Goal: Communication & Community: Answer question/provide support

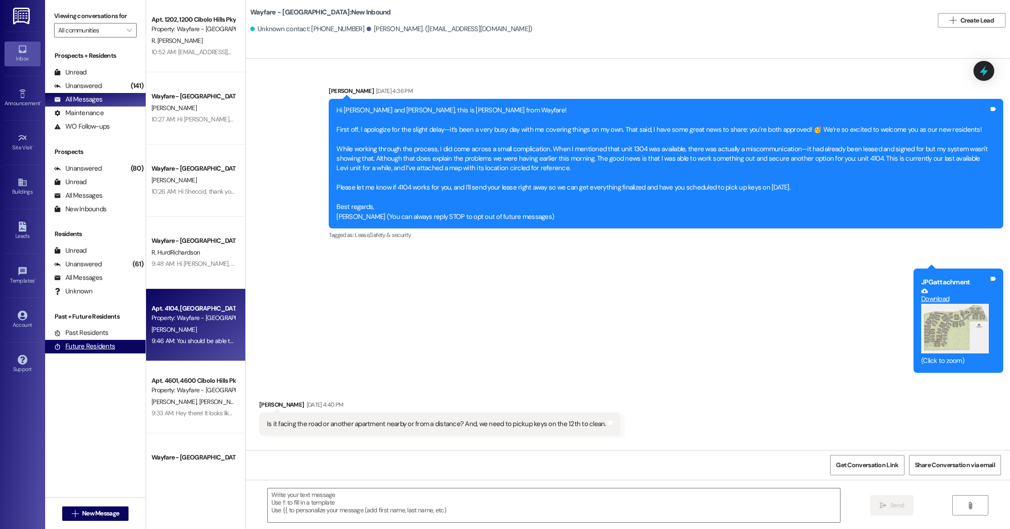
scroll to position [2826, 0]
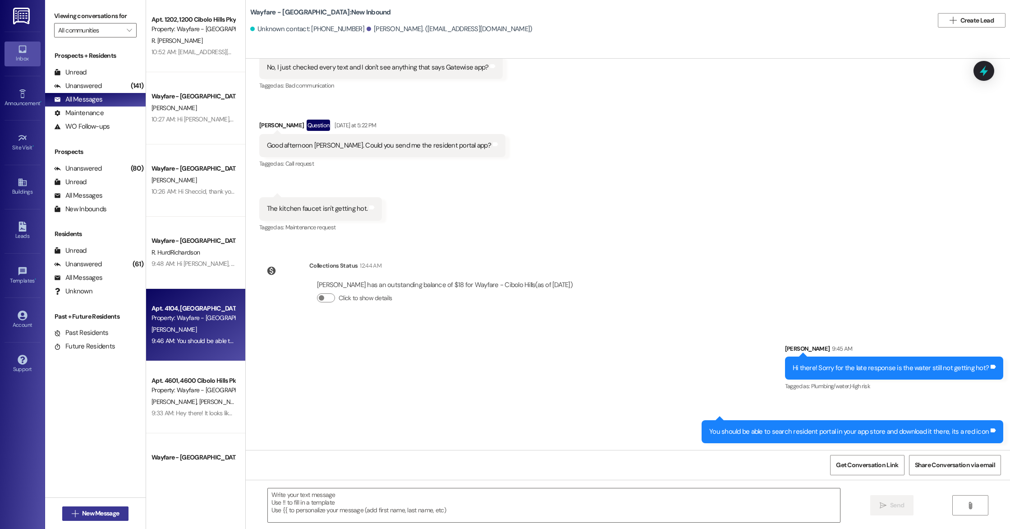
click at [114, 510] on span "New Message" at bounding box center [100, 512] width 37 height 9
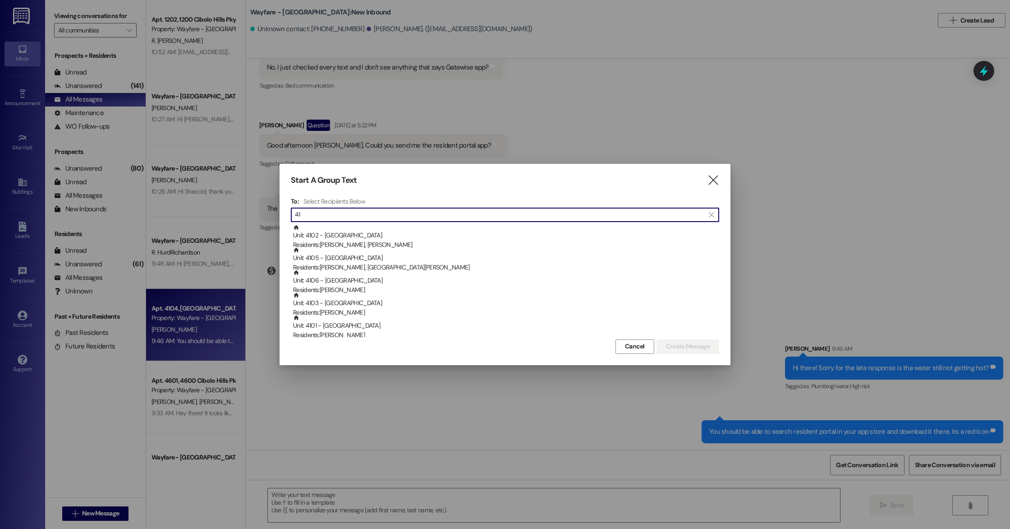
type input "4"
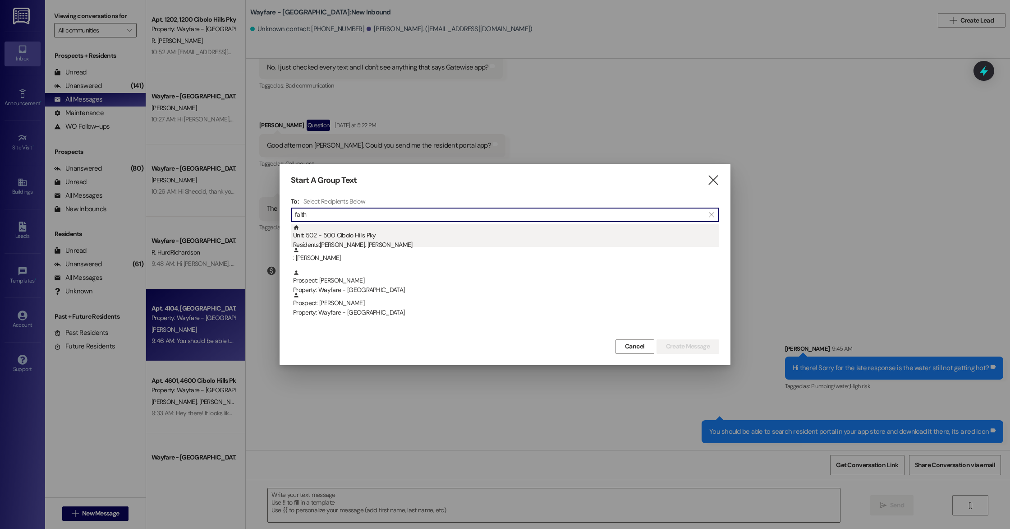
type input "faith"
click at [341, 231] on div "Unit: 502 - 500 Cibolo Hills Pky Residents: [PERSON_NAME], [PERSON_NAME]" at bounding box center [506, 237] width 426 height 26
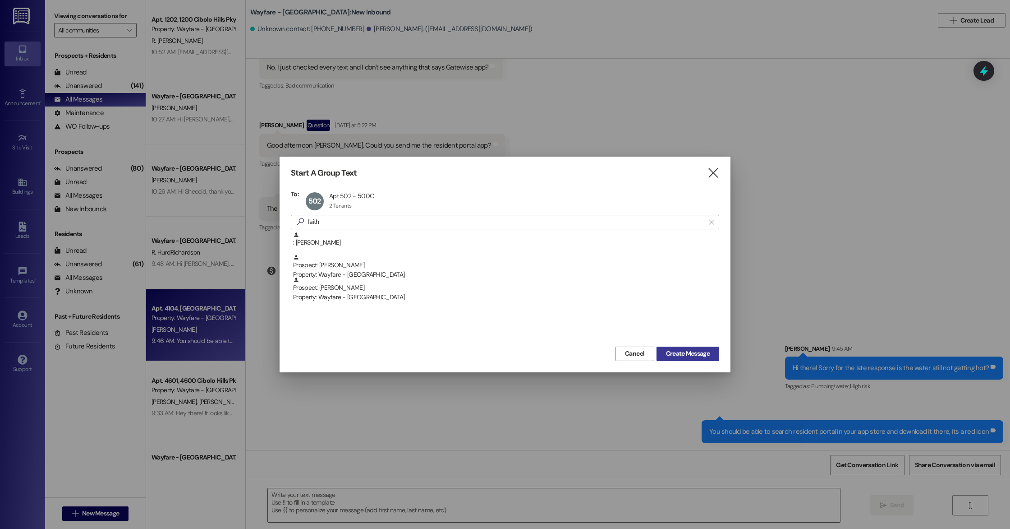
click at [676, 350] on span "Create Message" at bounding box center [688, 353] width 44 height 9
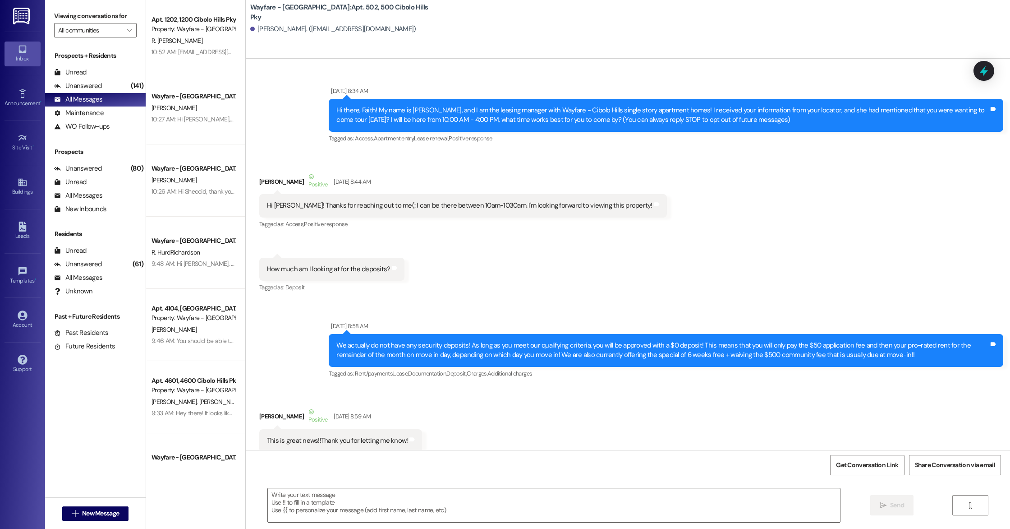
scroll to position [39590, 0]
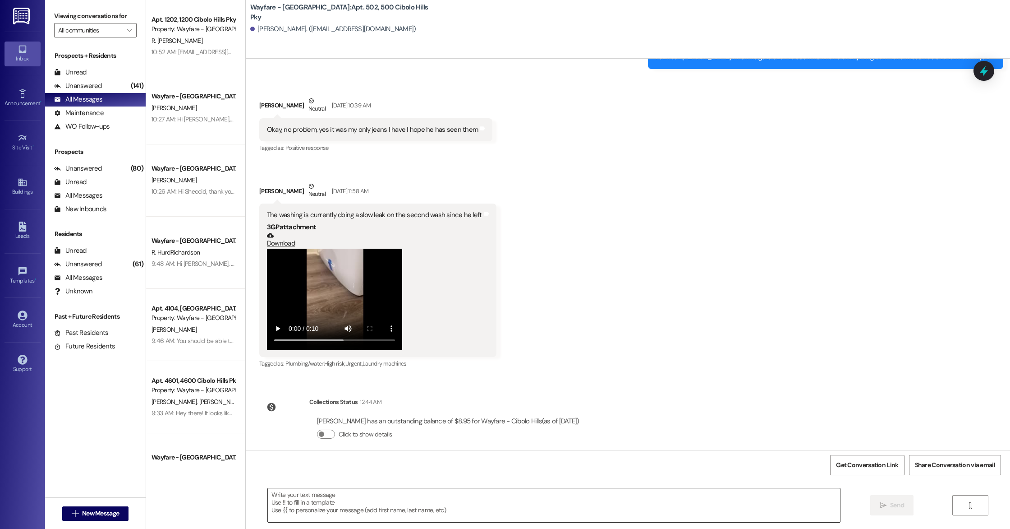
click at [401, 512] on textarea at bounding box center [554, 505] width 572 height 34
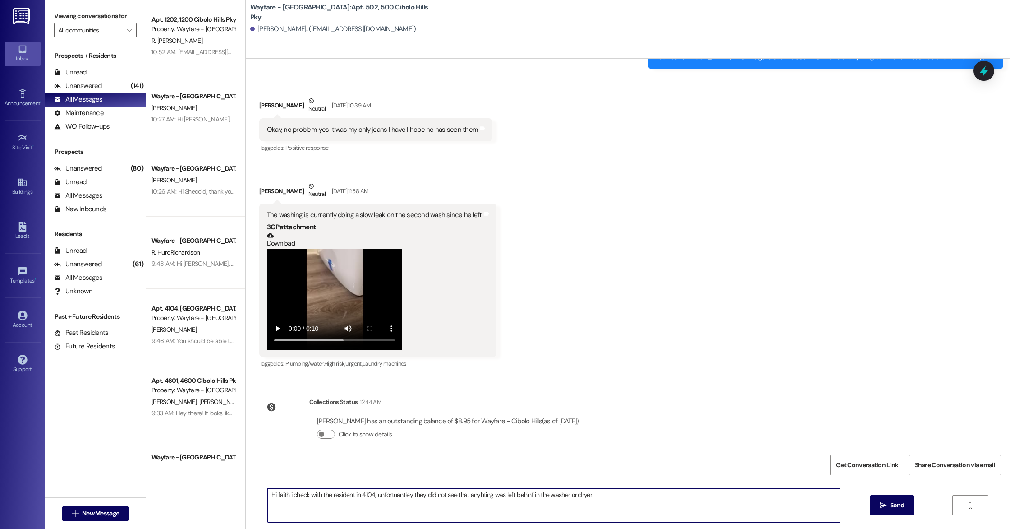
click at [468, 493] on textarea "Hi faith i check with the resident in 4104, unfortuantley they did not see that…" at bounding box center [554, 505] width 572 height 34
click at [272, 495] on textarea "Hi faith i check with the resident in 4104, unfortuantley they did not see that…" at bounding box center [554, 505] width 572 height 34
click at [285, 493] on textarea "Hi Faith i check with the resident in 4104, unfortuantley they did not see that…" at bounding box center [554, 505] width 572 height 34
click at [304, 496] on textarea "Hi Faith I check with the resident in 4104, unfortuantley they did not see that…" at bounding box center [554, 505] width 572 height 34
click at [606, 495] on textarea "Hi Faith I checked with the resident in 4104, unfortunately they did not see th…" at bounding box center [554, 505] width 572 height 34
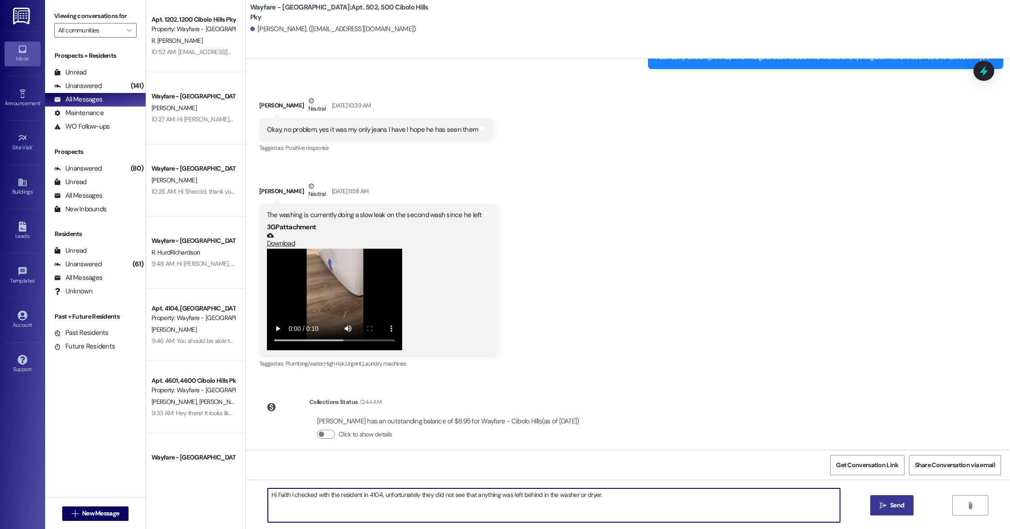
type textarea "Hi Faith I checked with the resident in 4104, unfortunately they did not see th…"
click at [886, 500] on button " Send" at bounding box center [892, 505] width 44 height 20
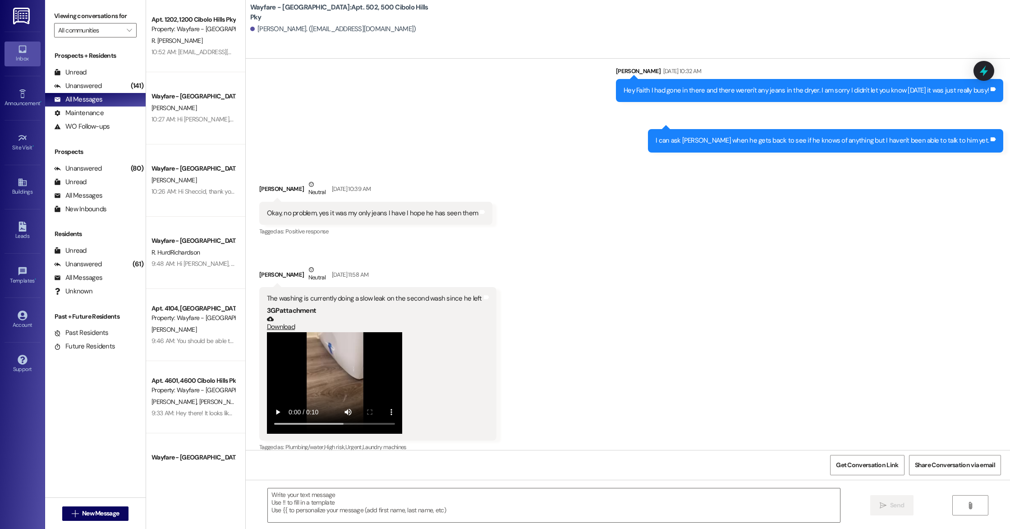
scroll to position [39652, 0]
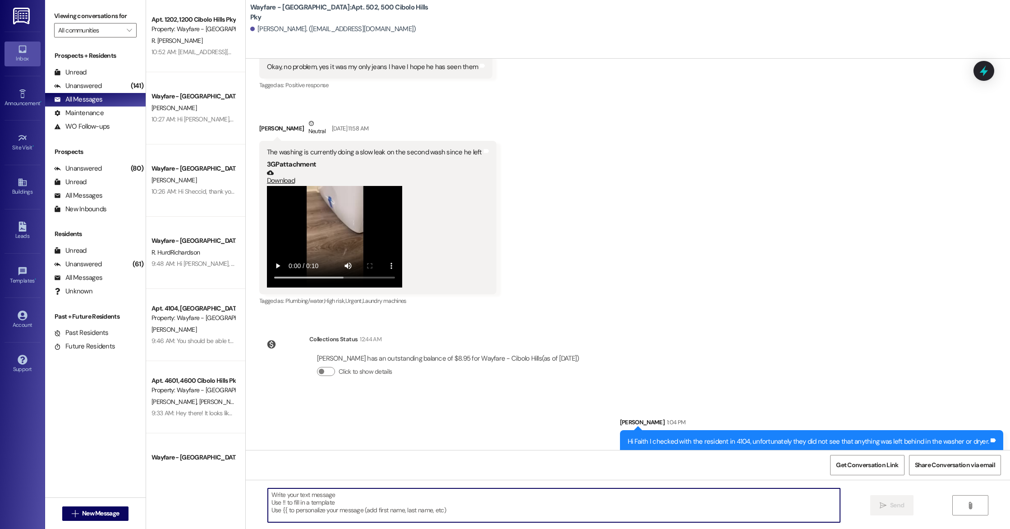
click at [436, 496] on textarea at bounding box center [554, 505] width 572 height 34
type textarea "[PERSON_NAME] is also scheduled to be here [DATE]."
click at [873, 505] on button " Send" at bounding box center [892, 505] width 44 height 20
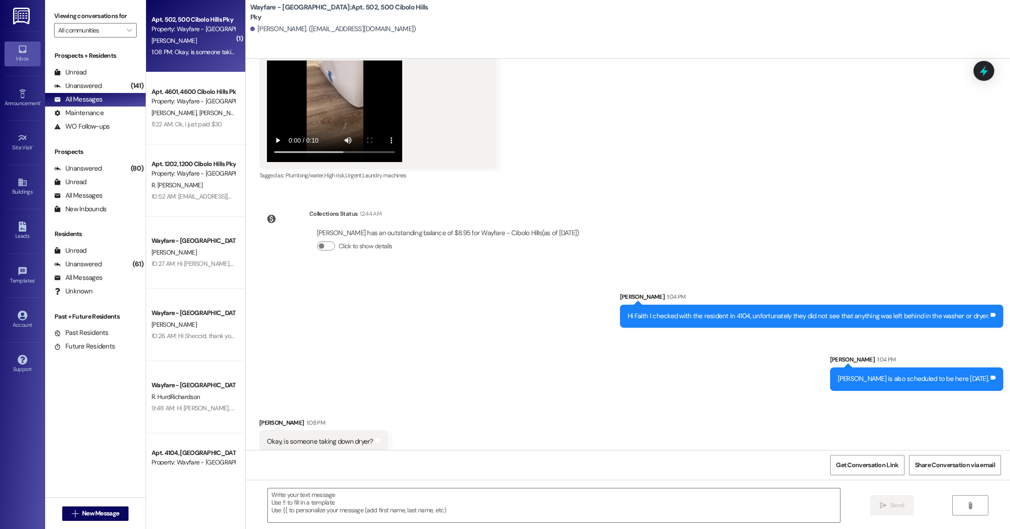
scroll to position [39778, 0]
